Goal: Task Accomplishment & Management: Complete application form

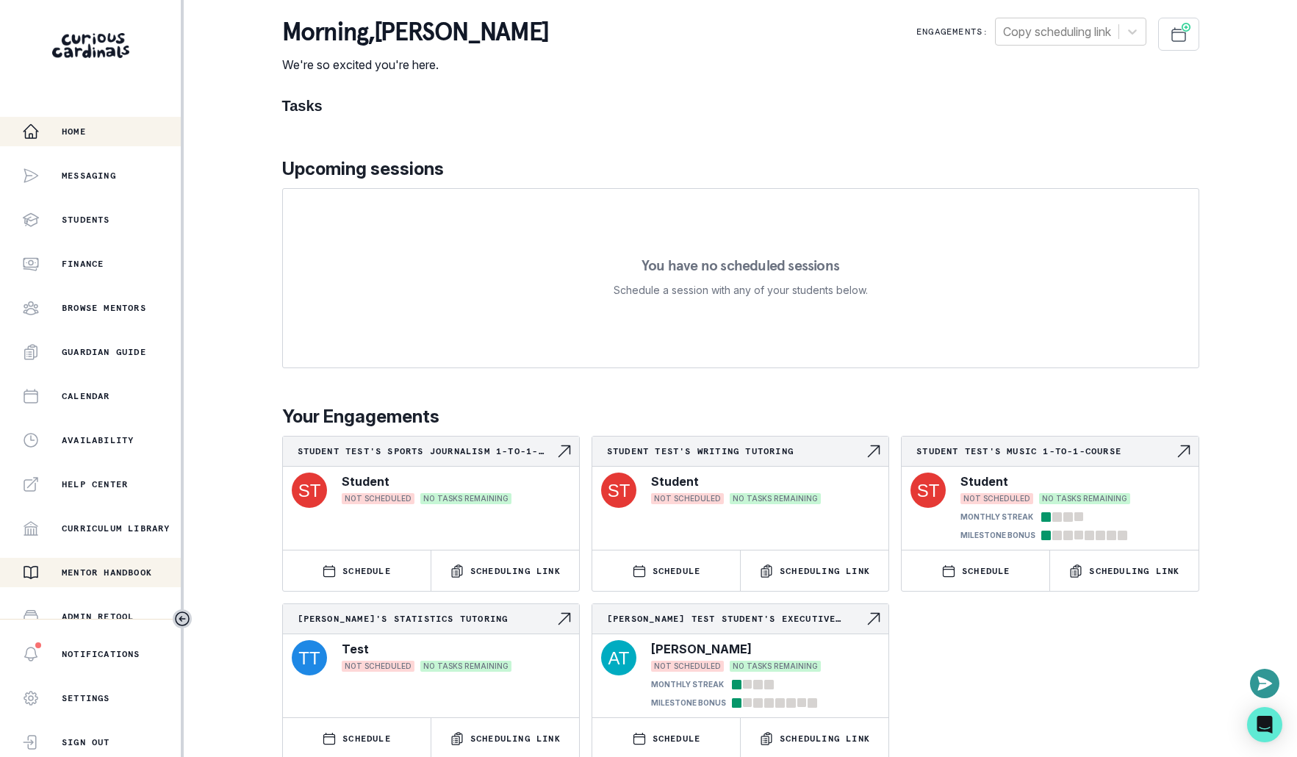
scroll to position [89, 0]
click at [90, 567] on p "Admin Data" at bounding box center [92, 572] width 60 height 12
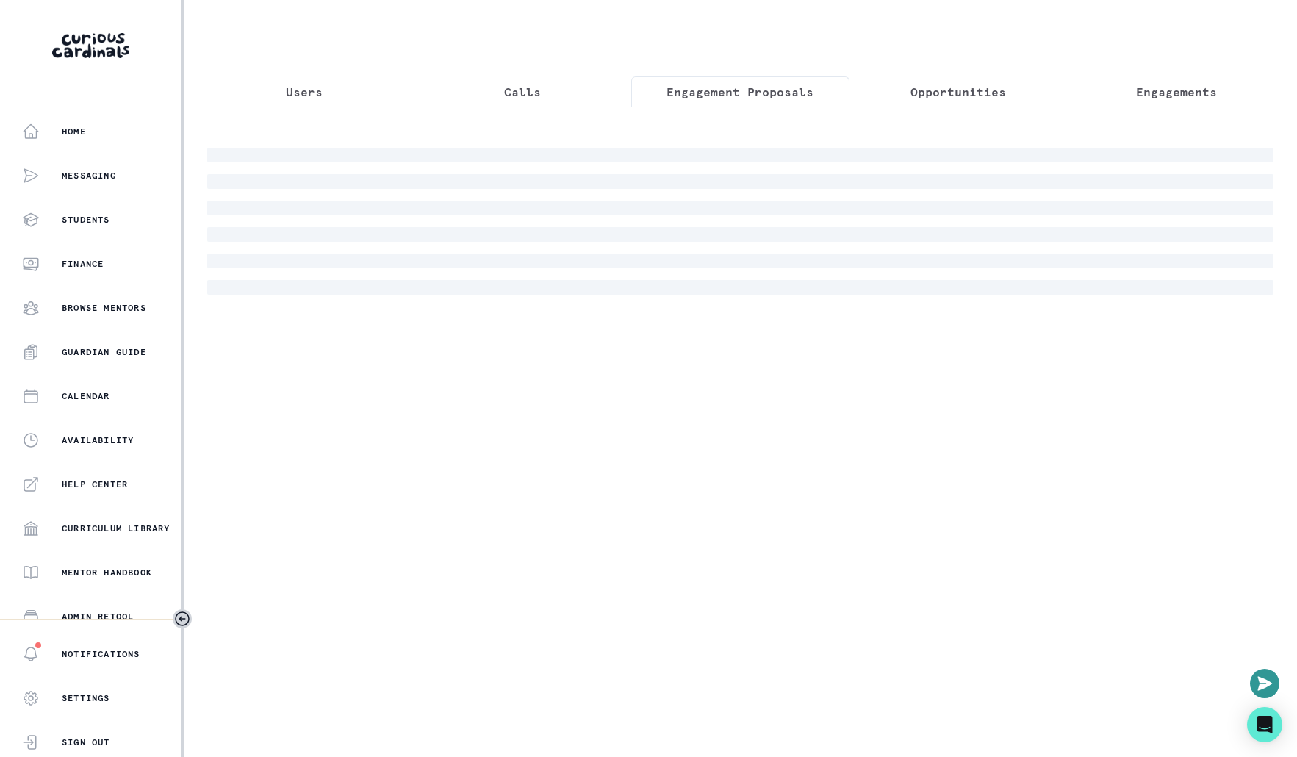
click at [731, 87] on p "Engagement Proposals" at bounding box center [740, 92] width 147 height 18
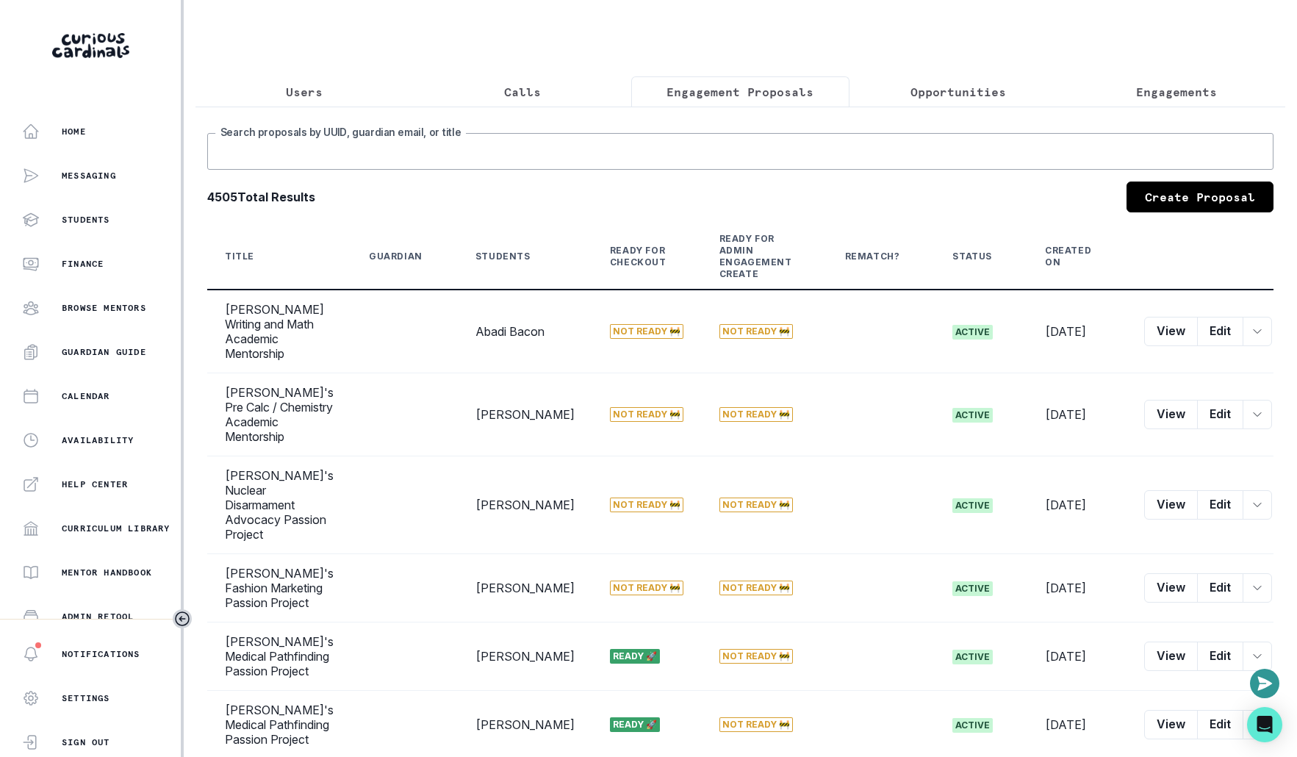
click at [706, 142] on input "Search proposals by UUID, guardian email, or title" at bounding box center [740, 151] width 1066 height 37
type input "[PERSON_NAME]"
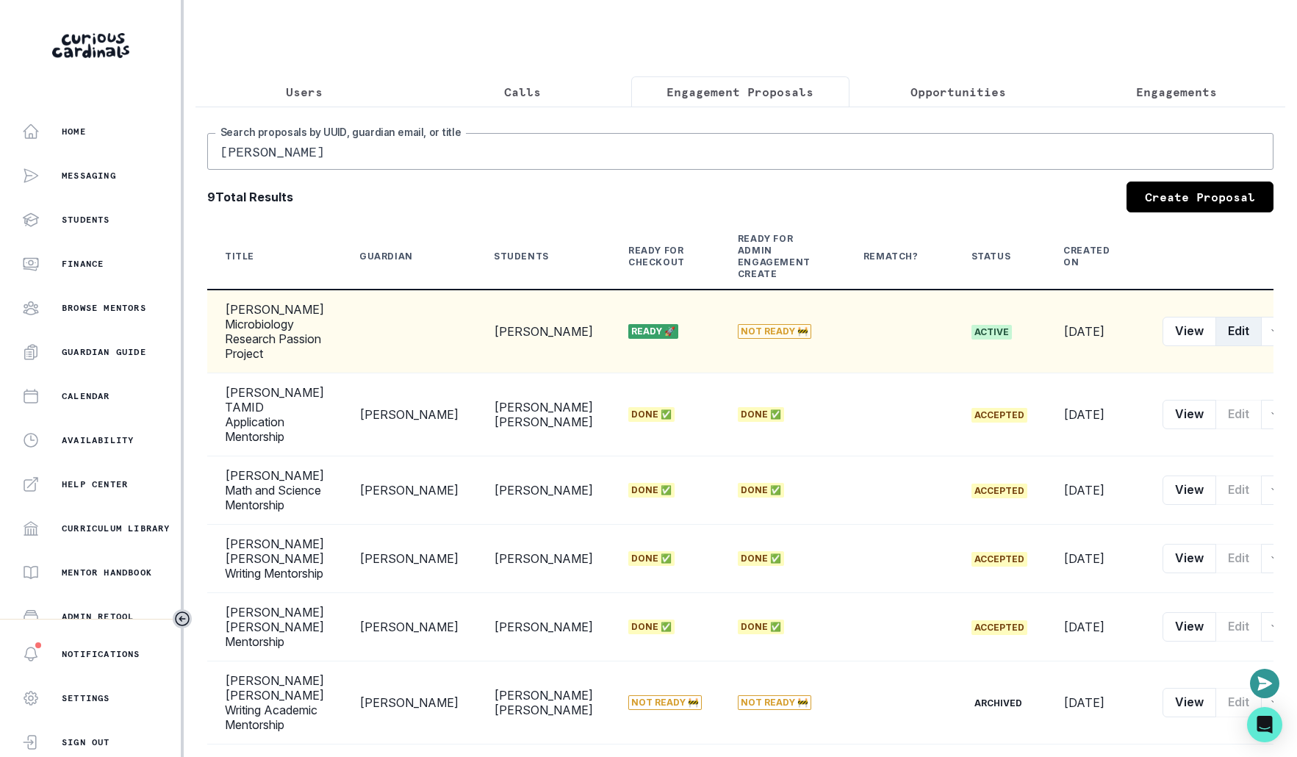
click at [1216, 336] on button "Edit" at bounding box center [1239, 331] width 46 height 29
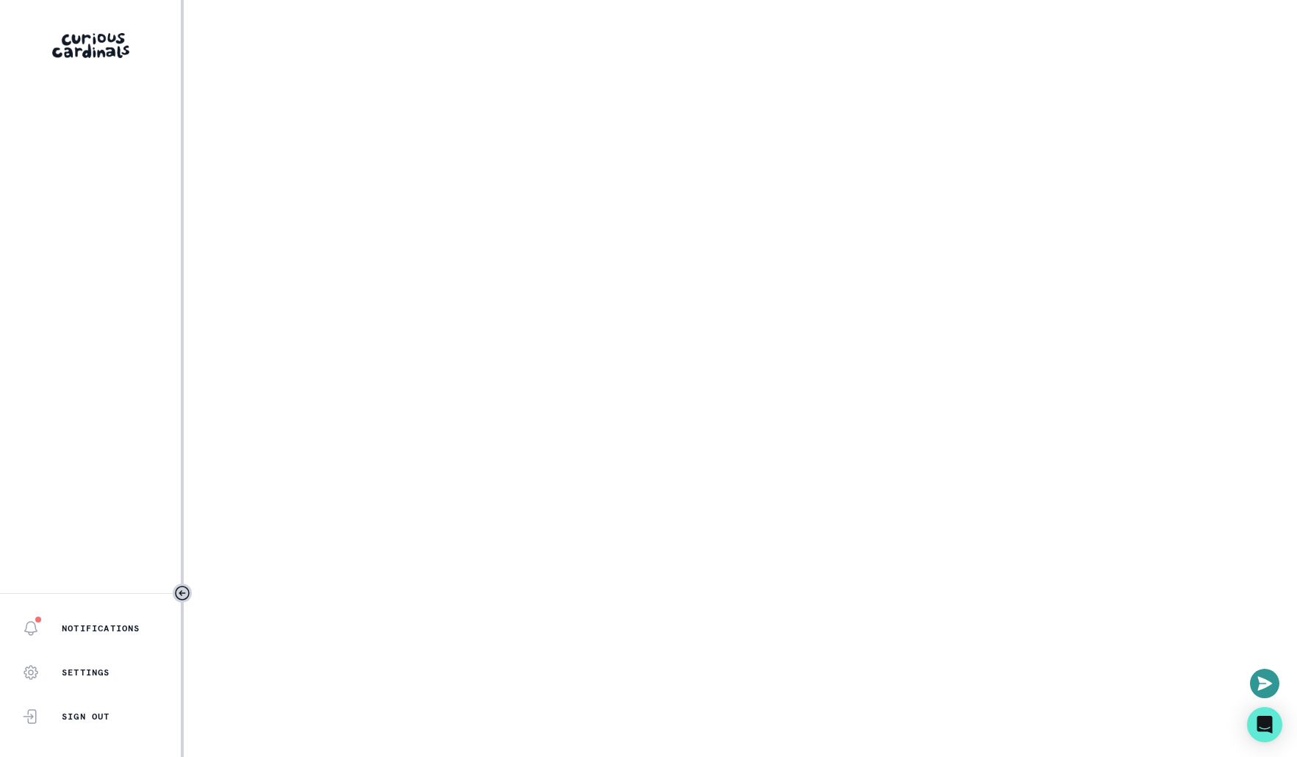
select select "2e0e0867-17d0-41a8-92b9-7b446b3bc83e"
select select "519877f8-d88f-48d5-b35a-d9ce14346d72"
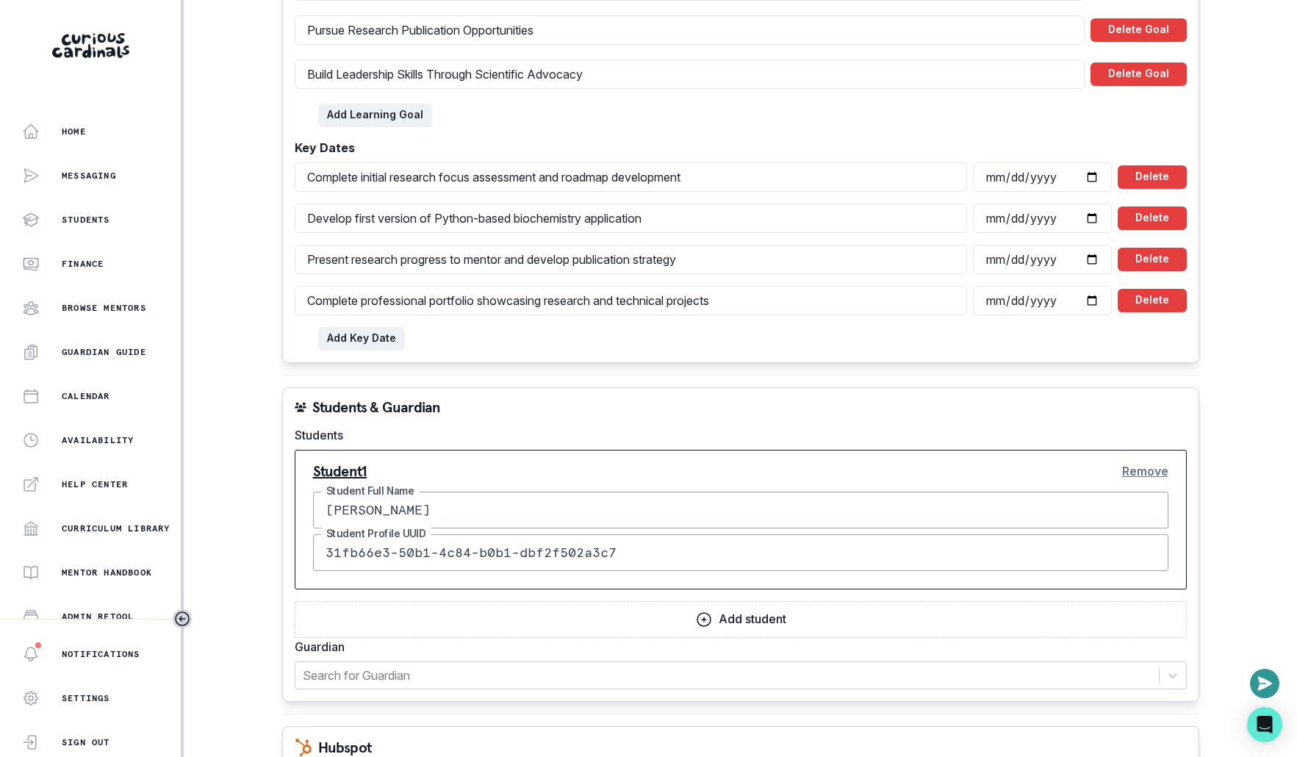
scroll to position [2063, 0]
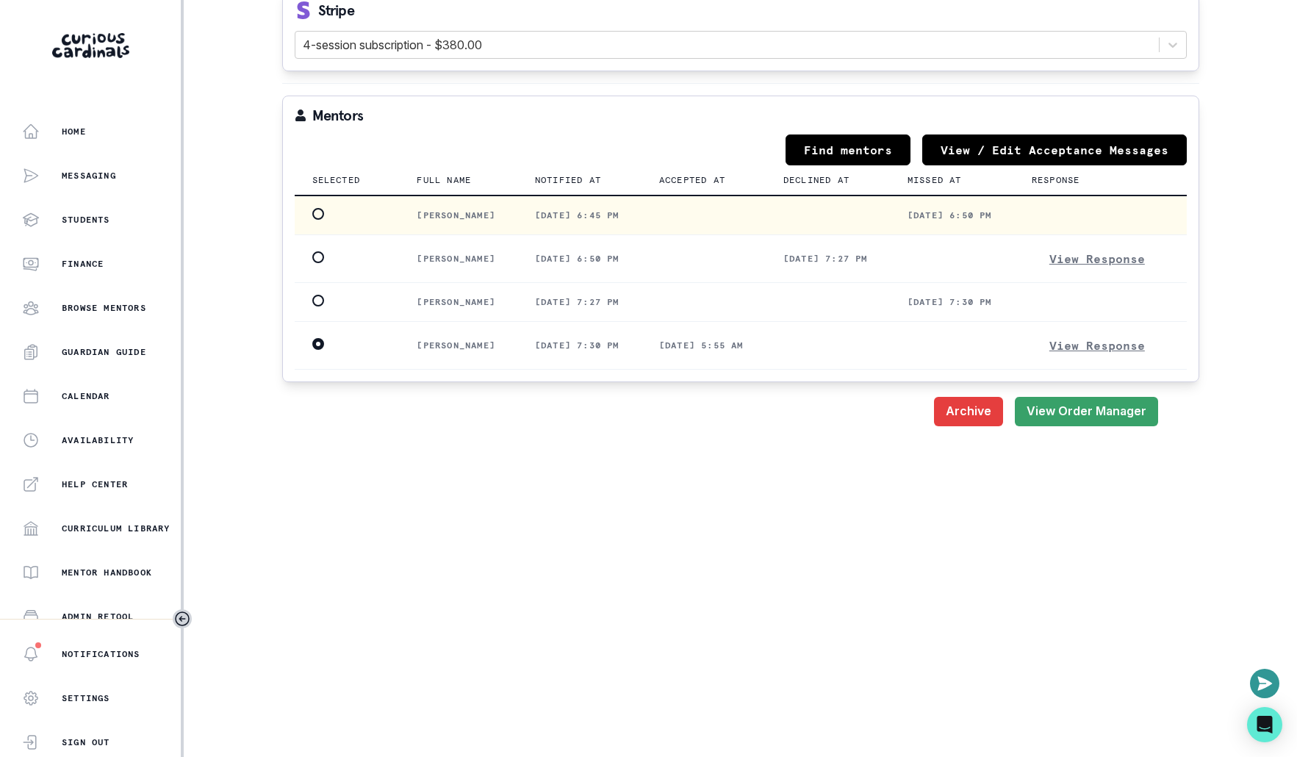
click at [315, 208] on label at bounding box center [318, 214] width 12 height 12
click at [312, 213] on input "radio" at bounding box center [312, 213] width 1 height 1
click at [1119, 400] on button "Save" at bounding box center [1132, 411] width 51 height 29
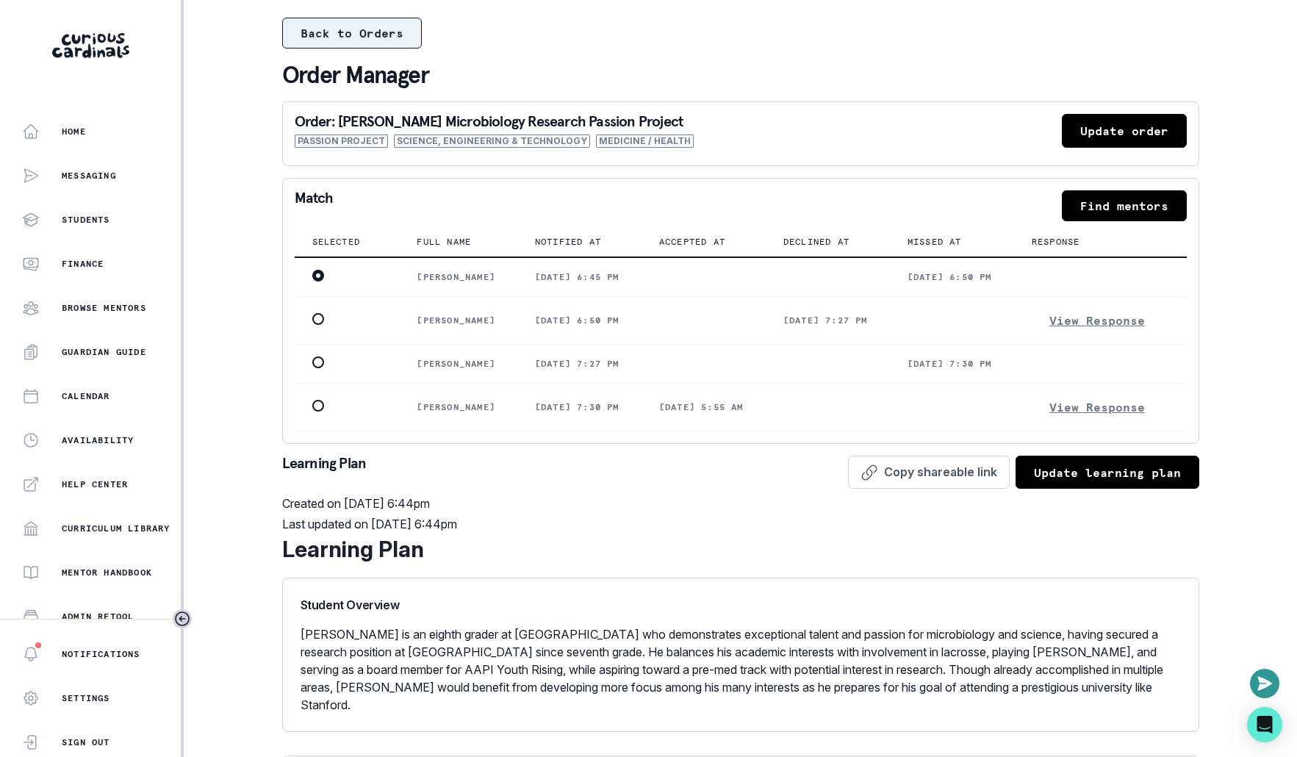
click at [397, 41] on button "Back to Orders" at bounding box center [352, 33] width 140 height 31
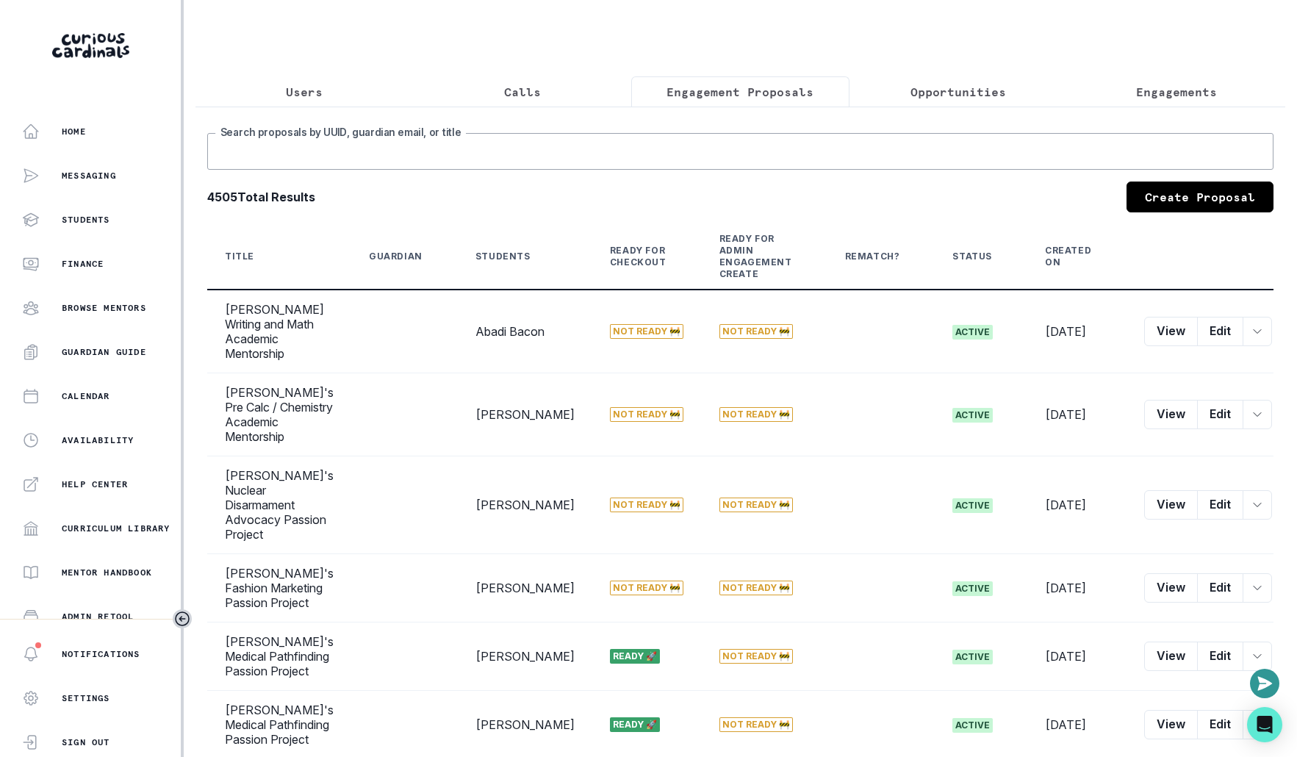
click at [566, 138] on input "Search proposals by UUID, guardian email, or title" at bounding box center [740, 151] width 1066 height 37
type input "[PERSON_NAME]"
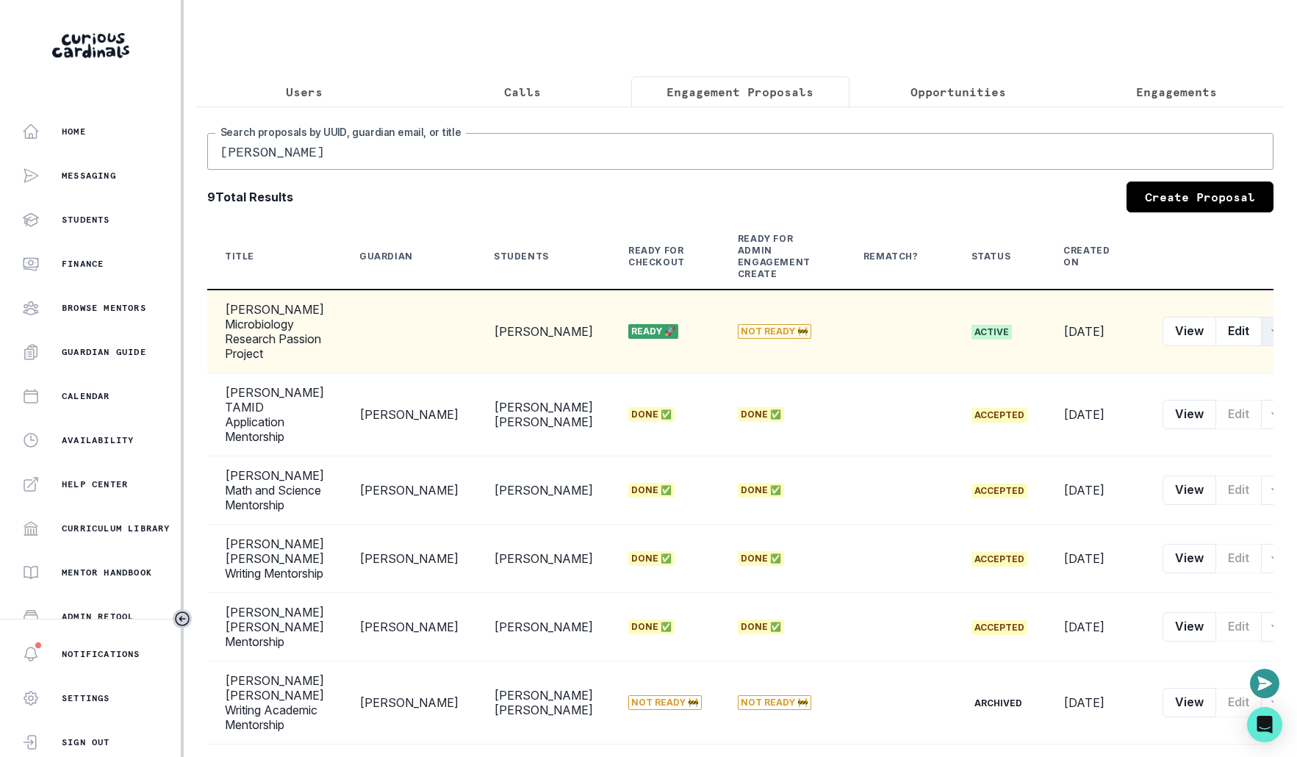
click at [1261, 337] on button "row menu" at bounding box center [1275, 331] width 29 height 29
click at [1183, 431] on button "Customer Link" at bounding box center [1173, 439] width 163 height 24
click at [1216, 331] on button "Edit" at bounding box center [1239, 331] width 46 height 29
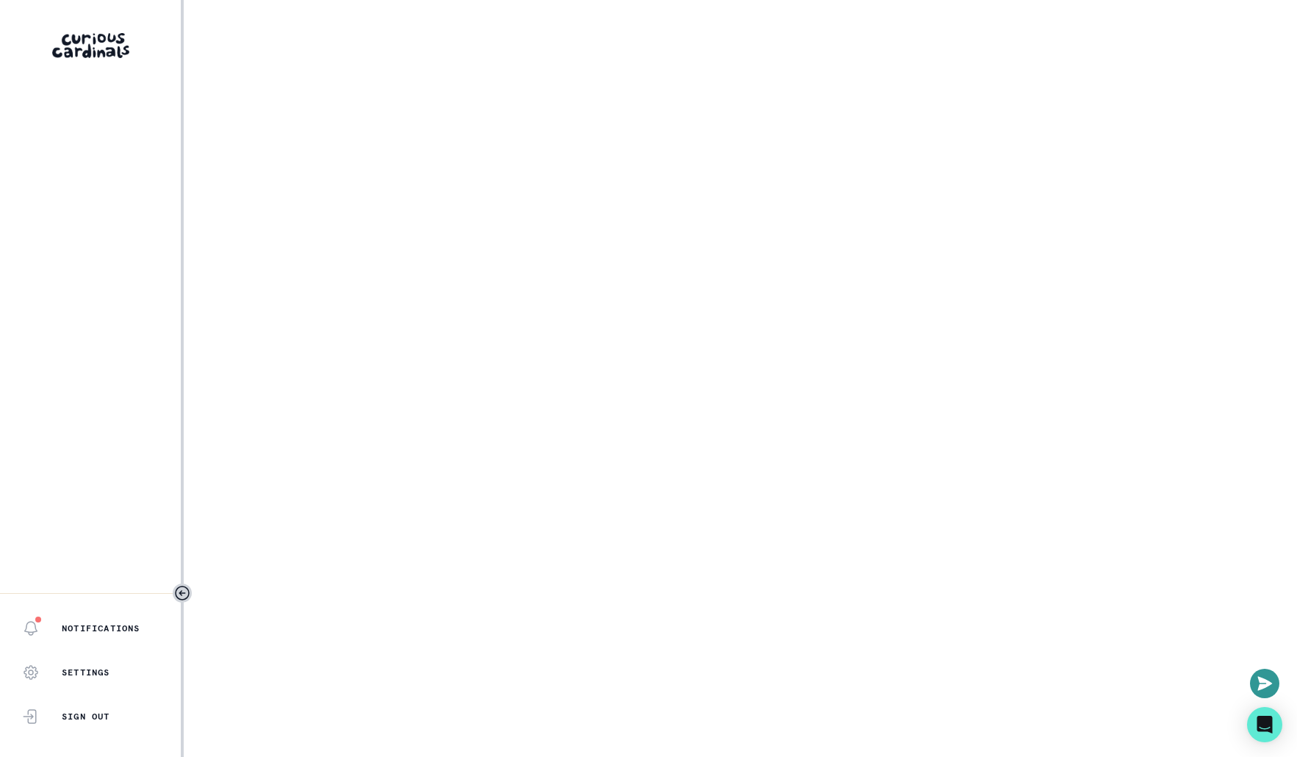
select select "2e0e0867-17d0-41a8-92b9-7b446b3bc83e"
select select "519877f8-d88f-48d5-b35a-d9ce14346d72"
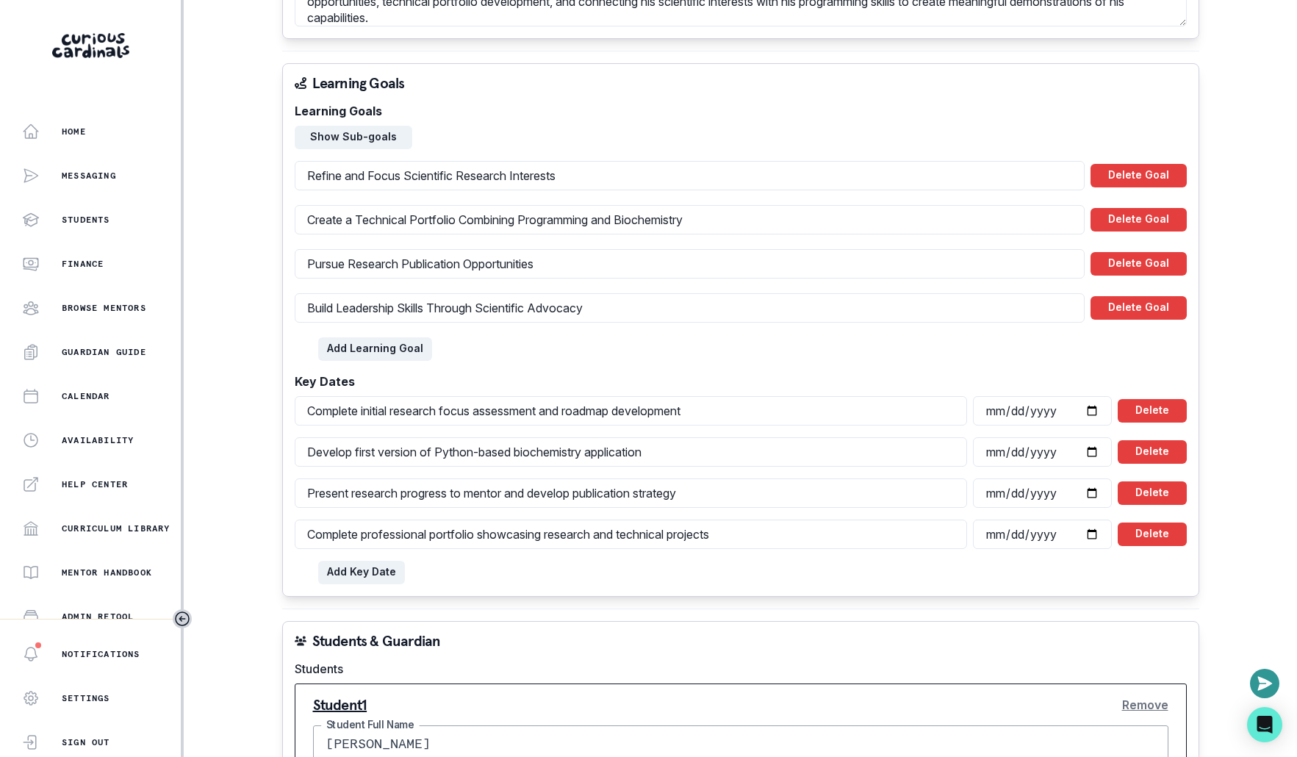
scroll to position [1463, 0]
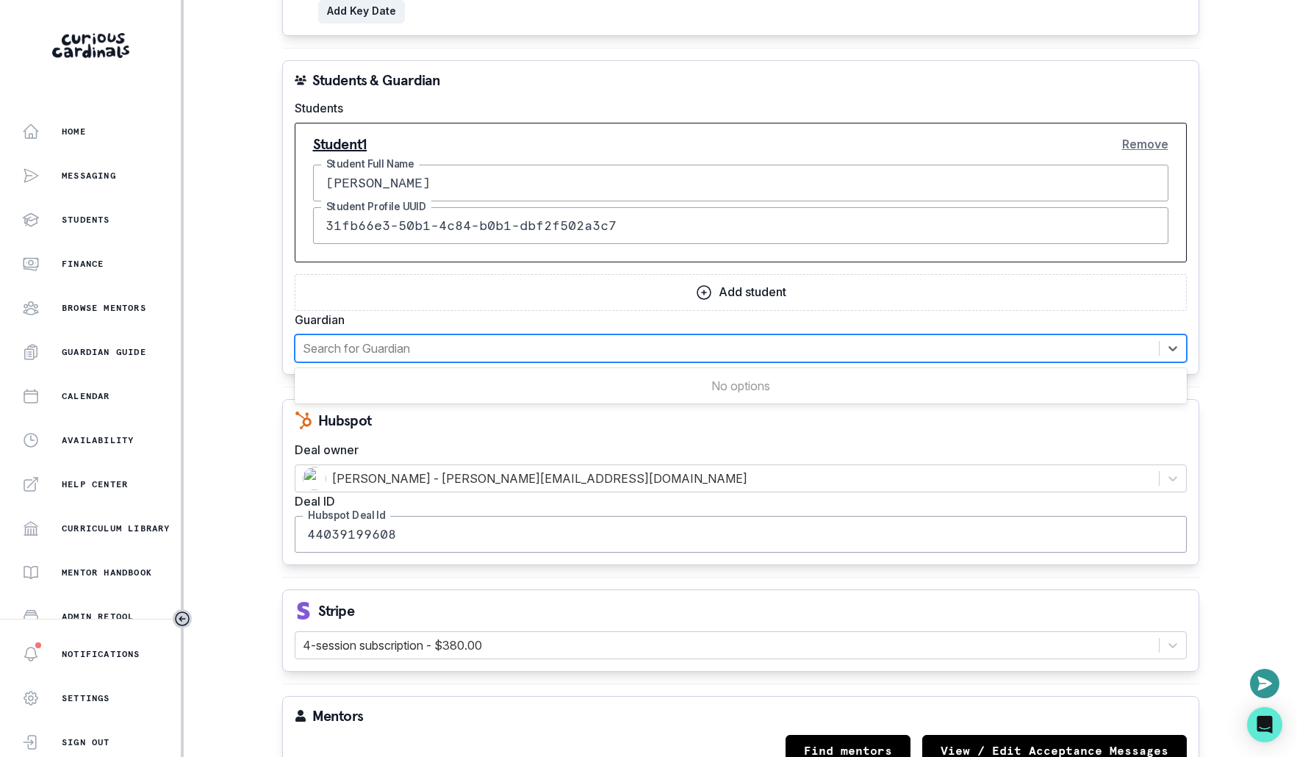
click at [635, 338] on div at bounding box center [727, 348] width 849 height 21
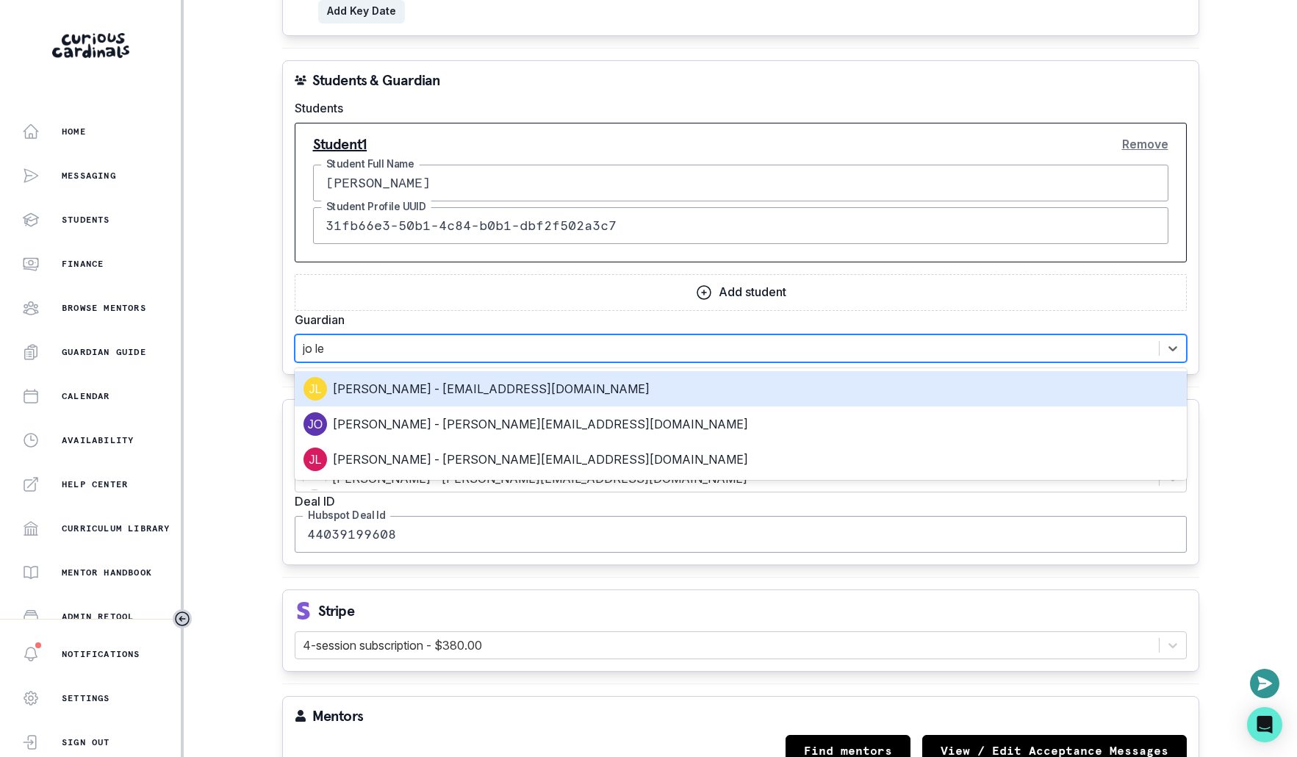
type input "[PERSON_NAME]"
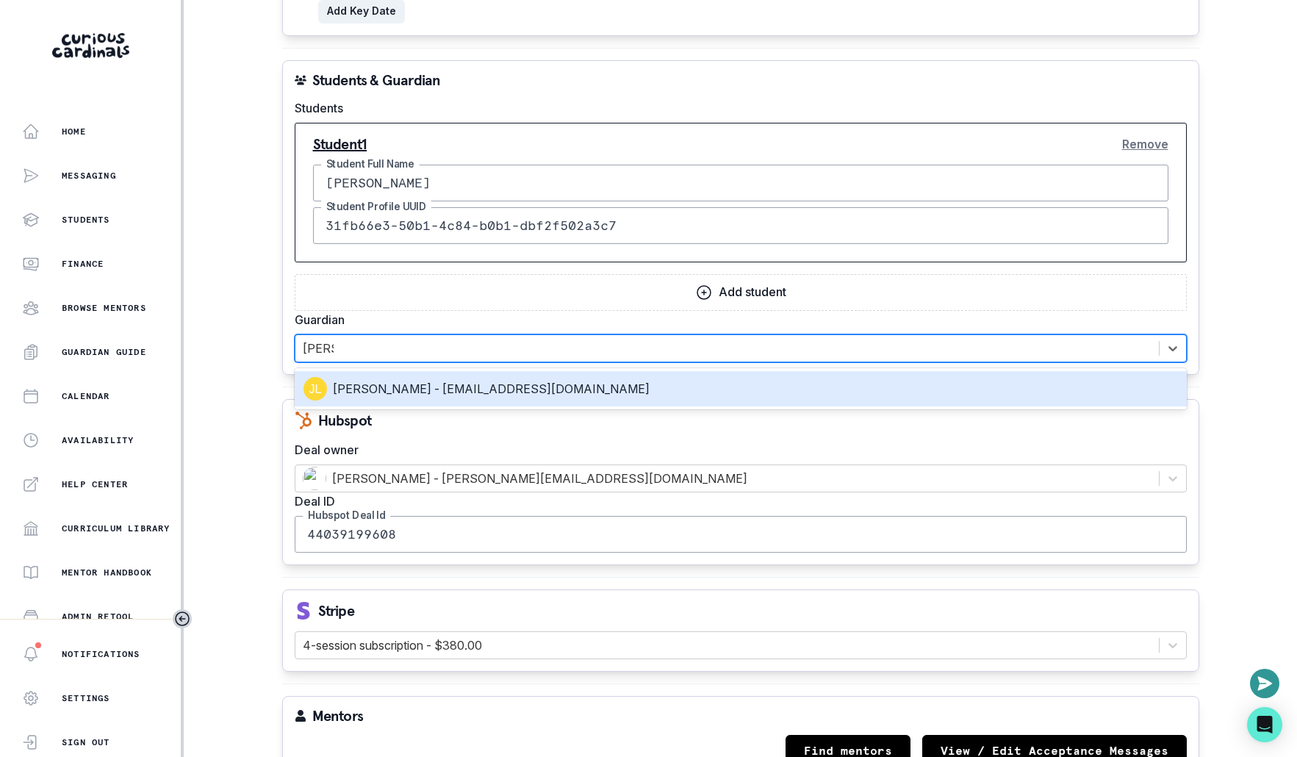
click at [581, 377] on div "[PERSON_NAME] - [EMAIL_ADDRESS][DOMAIN_NAME]" at bounding box center [741, 389] width 875 height 24
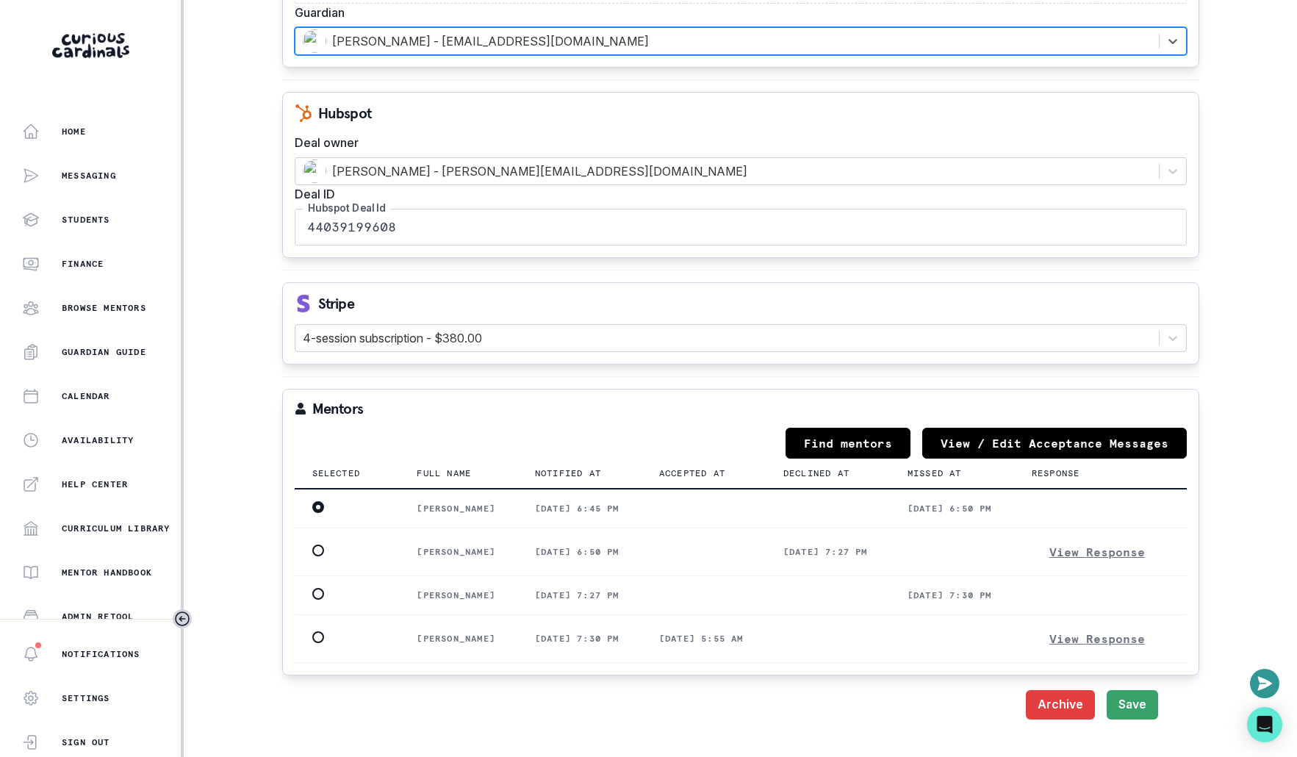
scroll to position [2063, 0]
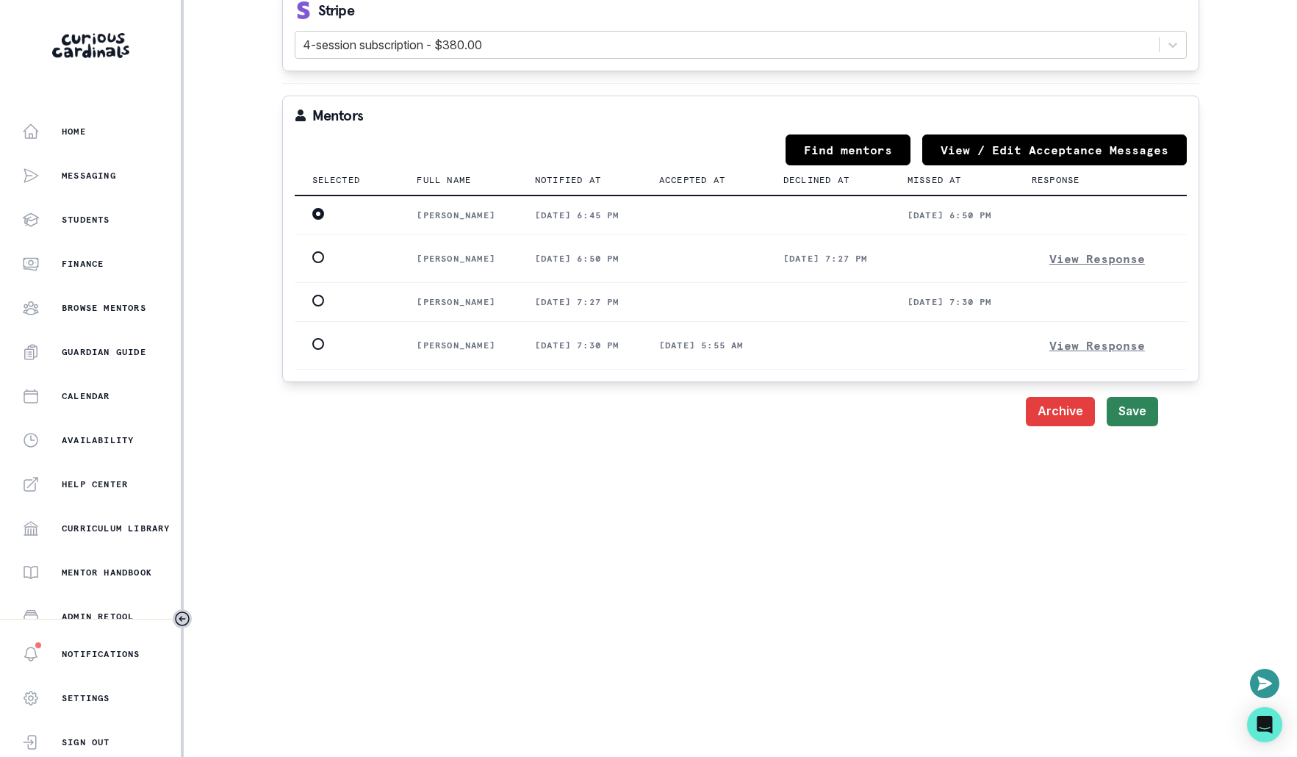
click at [1135, 400] on button "Save" at bounding box center [1132, 411] width 51 height 29
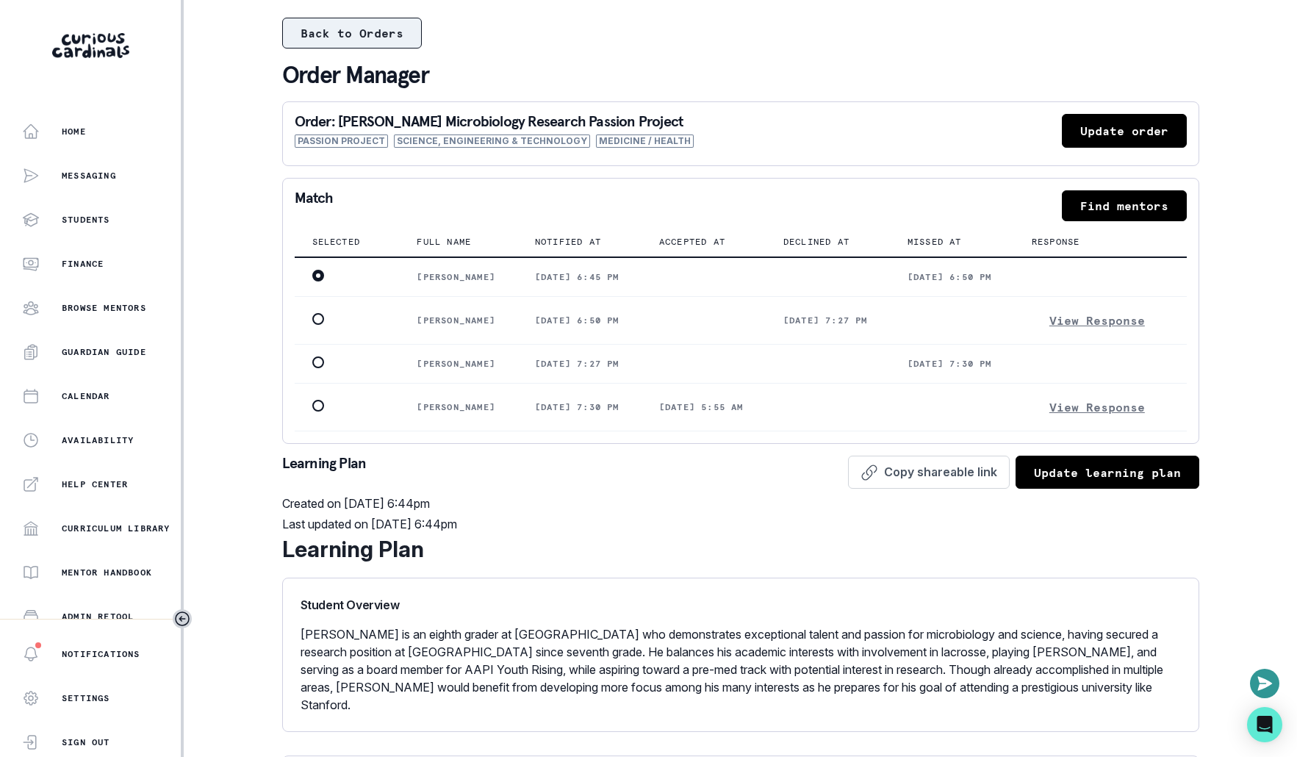
click at [389, 42] on button "Back to Orders" at bounding box center [352, 33] width 140 height 31
